Goal: Check status

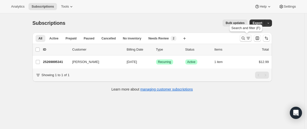
click at [244, 40] on icon "Search and filter results" at bounding box center [243, 38] width 5 height 5
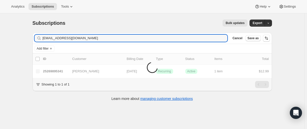
type input "[EMAIL_ADDRESS][DOMAIN_NAME]"
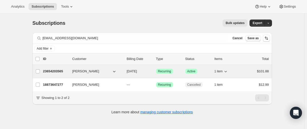
click at [53, 70] on p "23654203565" at bounding box center [55, 71] width 25 height 5
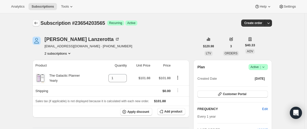
click at [38, 22] on icon "Subscriptions" at bounding box center [36, 22] width 5 height 5
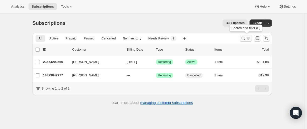
click at [243, 40] on icon "Search and filter results" at bounding box center [243, 38] width 5 height 5
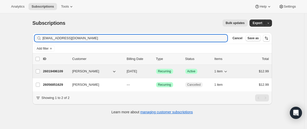
type input "[EMAIL_ADDRESS][DOMAIN_NAME]"
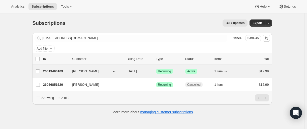
click at [51, 69] on p "26019496109" at bounding box center [55, 71] width 25 height 5
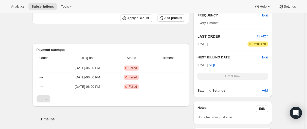
scroll to position [151, 0]
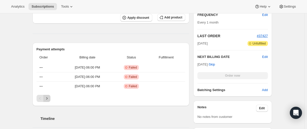
click at [49, 99] on icon "Next" at bounding box center [46, 98] width 5 height 5
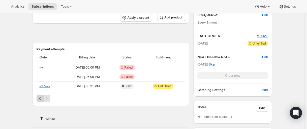
click at [43, 99] on icon "Previous" at bounding box center [40, 98] width 5 height 5
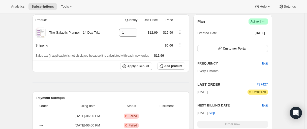
scroll to position [0, 0]
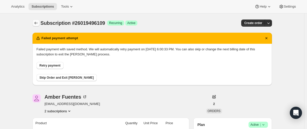
click at [35, 24] on icon "Subscriptions" at bounding box center [36, 22] width 5 height 5
